Goal: Task Accomplishment & Management: Use online tool/utility

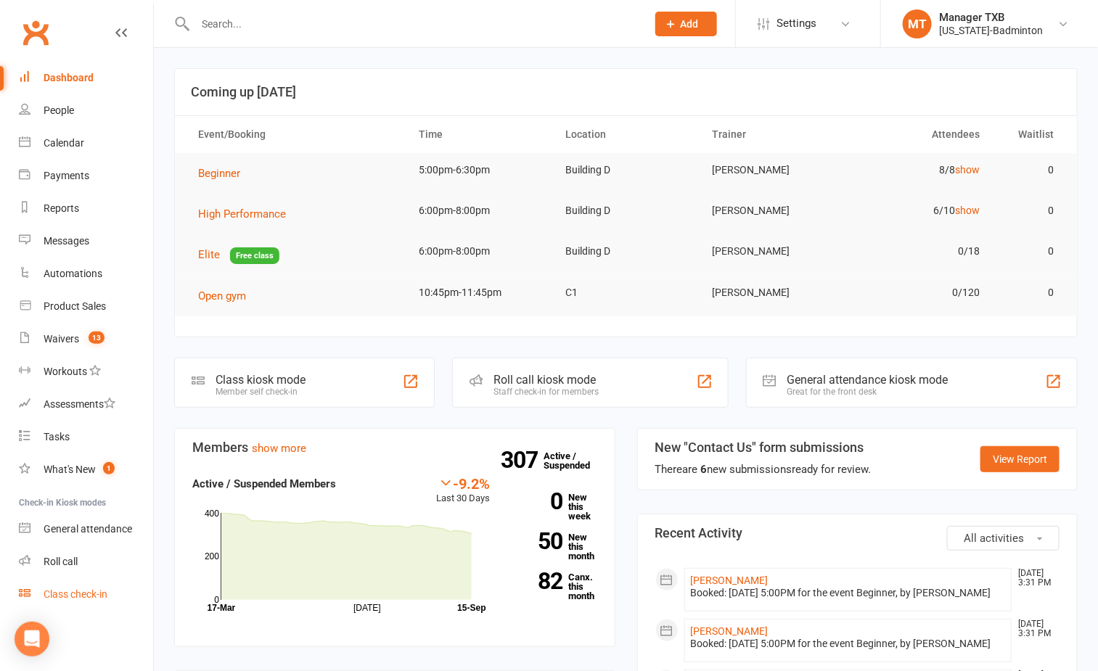
click at [102, 599] on div "Class check-in" at bounding box center [76, 594] width 64 height 12
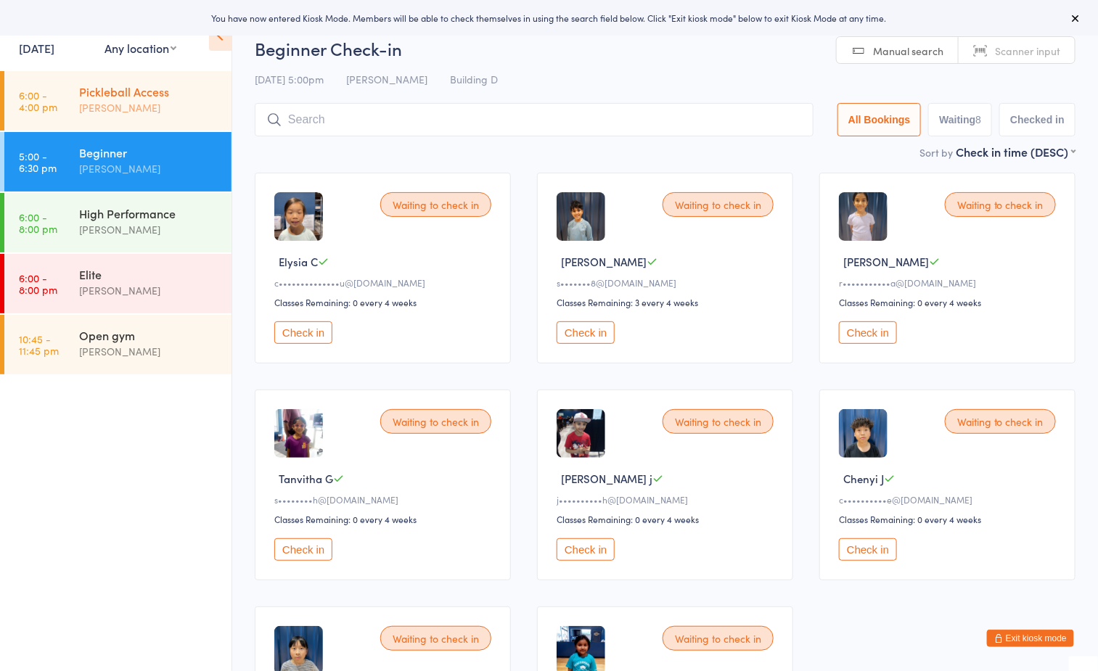
click at [151, 107] on div "[PERSON_NAME]" at bounding box center [149, 107] width 140 height 17
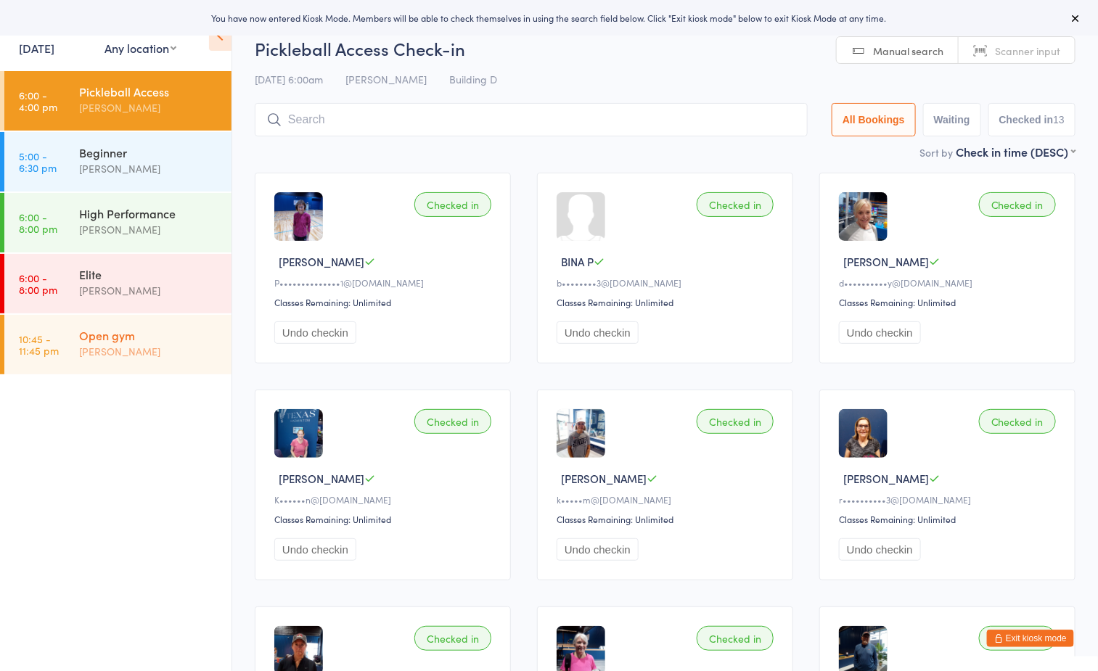
click at [152, 359] on div "[PERSON_NAME]" at bounding box center [149, 351] width 140 height 17
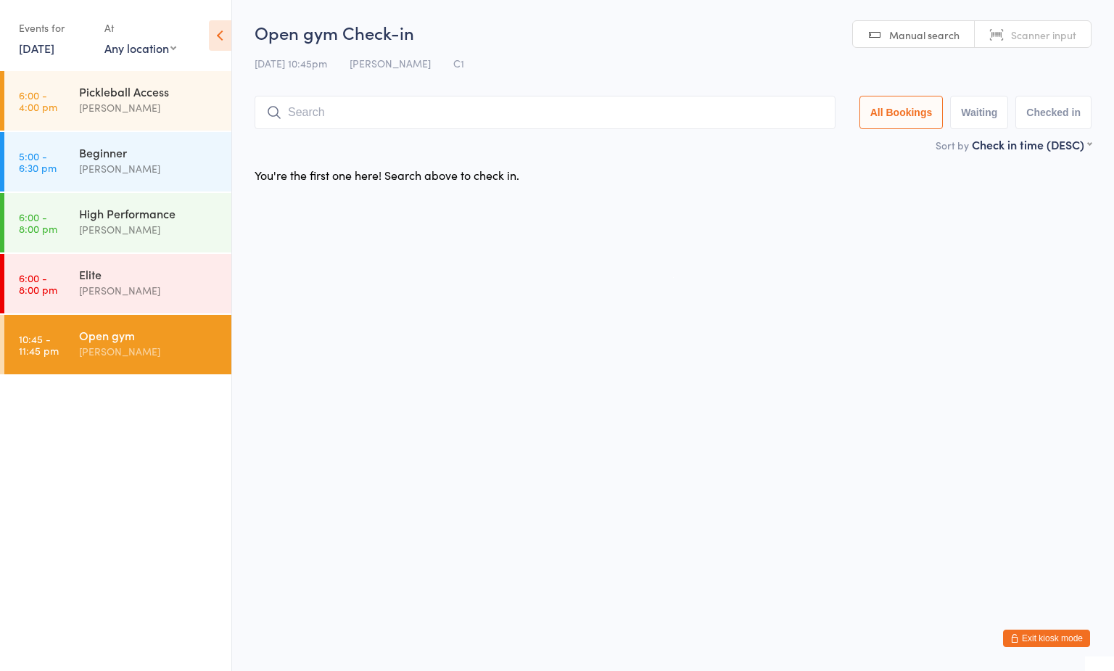
click at [677, 41] on h2 "Open gym Check-in" at bounding box center [673, 32] width 837 height 24
